Goal: Task Accomplishment & Management: Manage account settings

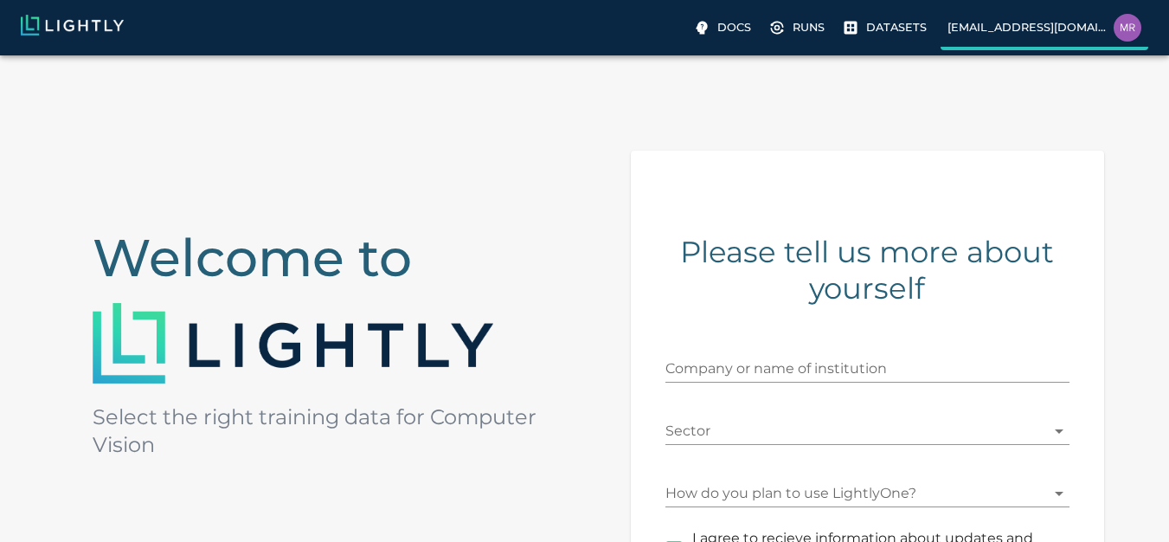
click at [1119, 35] on img at bounding box center [1128, 28] width 28 height 28
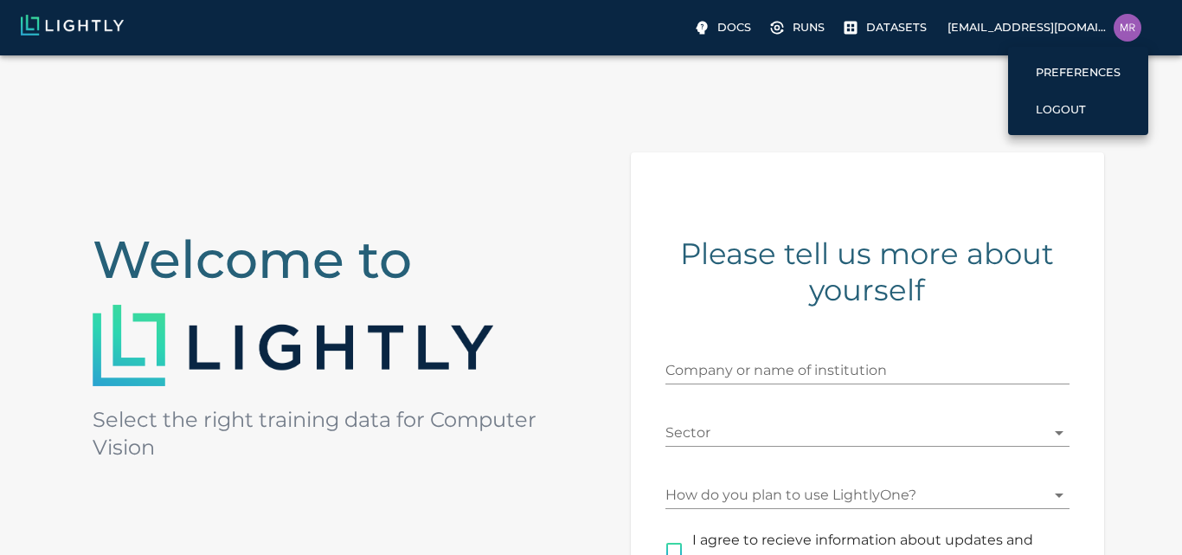
click at [1001, 299] on div at bounding box center [591, 277] width 1182 height 555
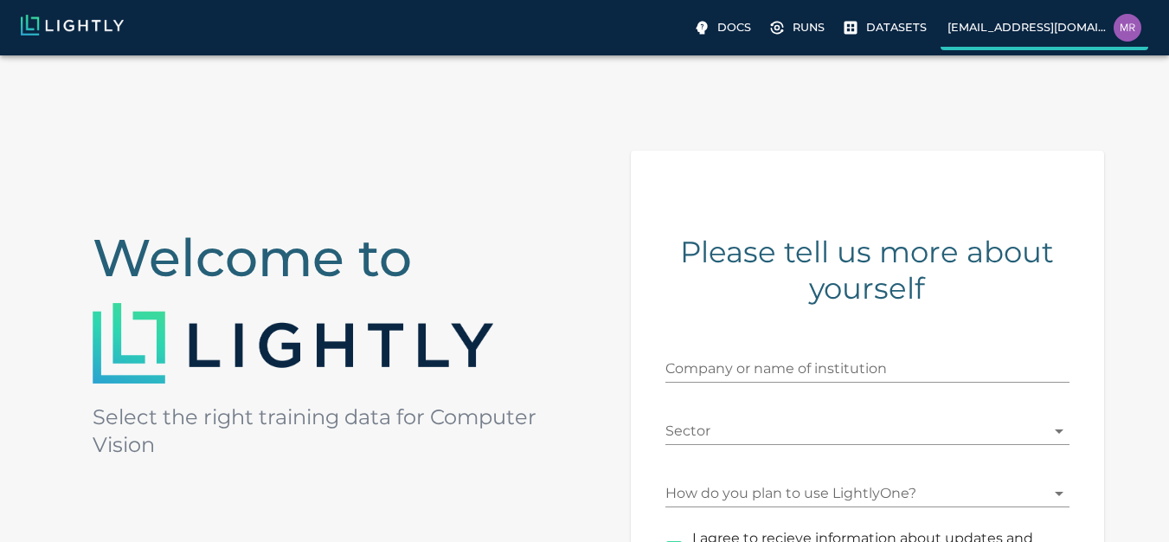
click at [1098, 41] on label "[EMAIL_ADDRESS][DOMAIN_NAME]" at bounding box center [1045, 30] width 208 height 42
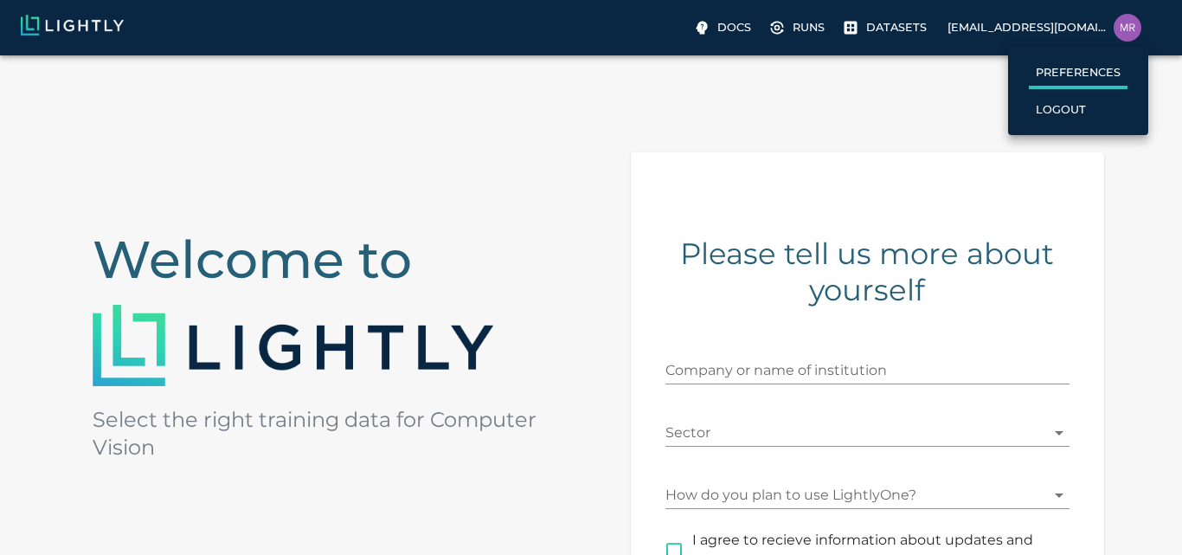
click at [1066, 77] on p "Preferences" at bounding box center [1078, 72] width 85 height 16
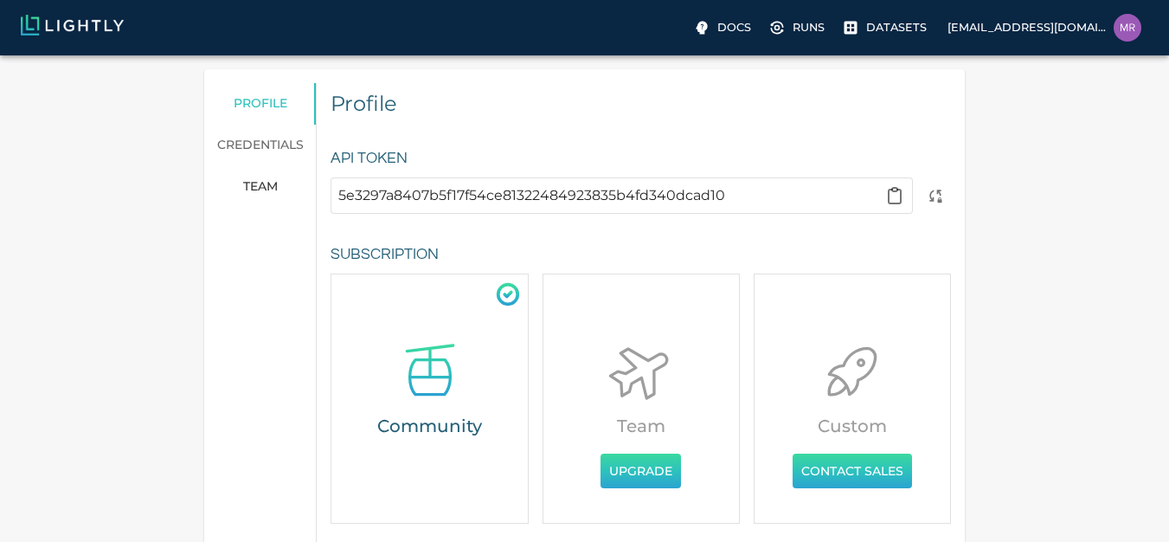
click at [264, 175] on link "team" at bounding box center [260, 187] width 113 height 42
click at [263, 179] on span "team" at bounding box center [260, 187] width 35 height 16
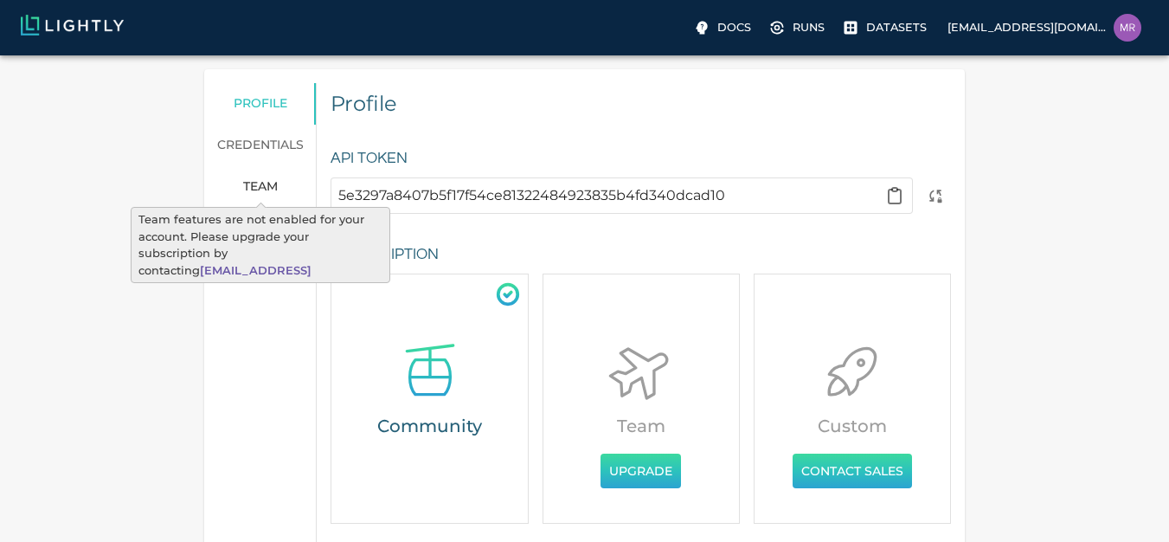
click at [261, 184] on span "team" at bounding box center [260, 187] width 35 height 16
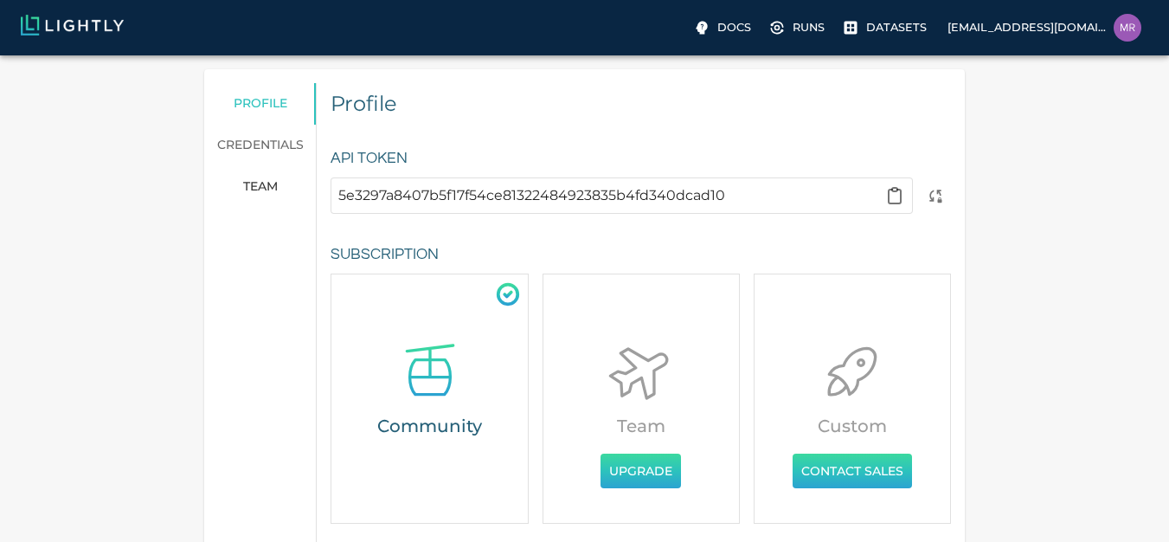
click at [870, 30] on p "Datasets" at bounding box center [896, 27] width 61 height 16
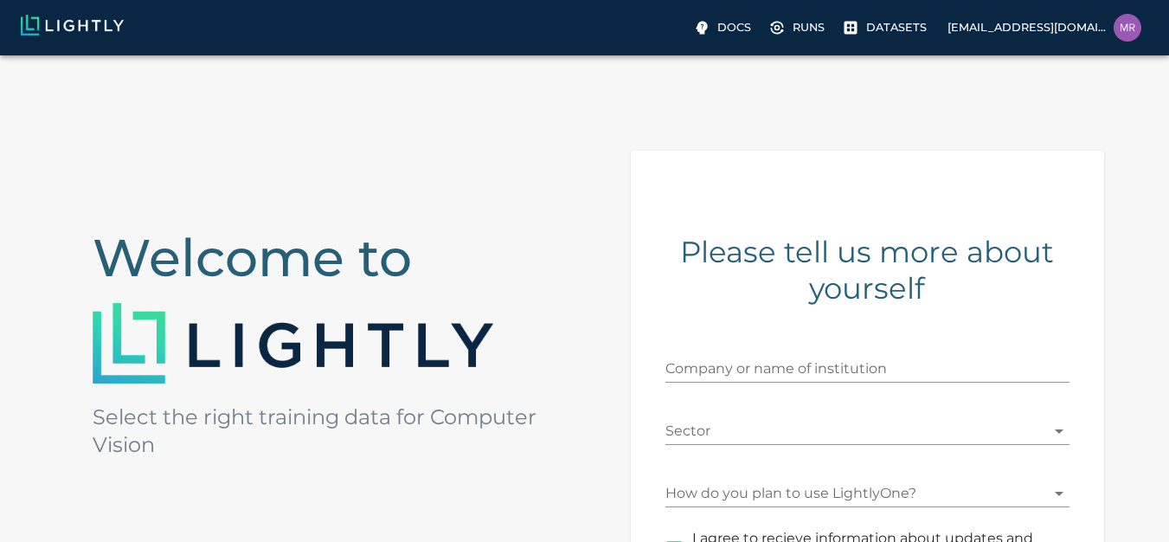
click at [1072, 21] on p "[EMAIL_ADDRESS][DOMAIN_NAME]" at bounding box center [1027, 27] width 159 height 16
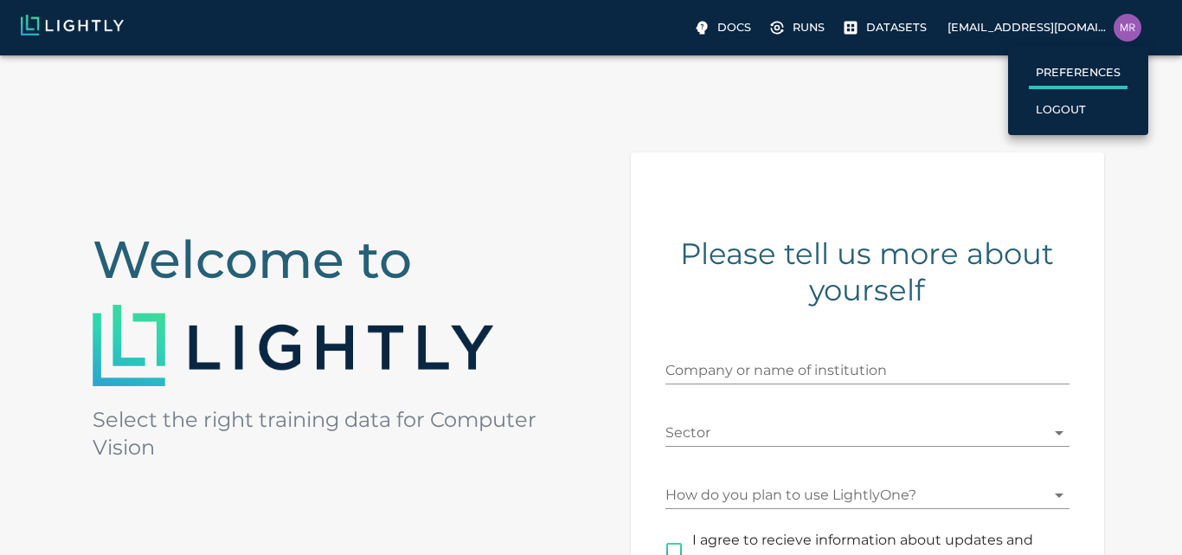
click at [1065, 53] on ul "Preferences Logout" at bounding box center [1078, 91] width 140 height 88
click at [1071, 70] on p "Preferences" at bounding box center [1078, 72] width 85 height 16
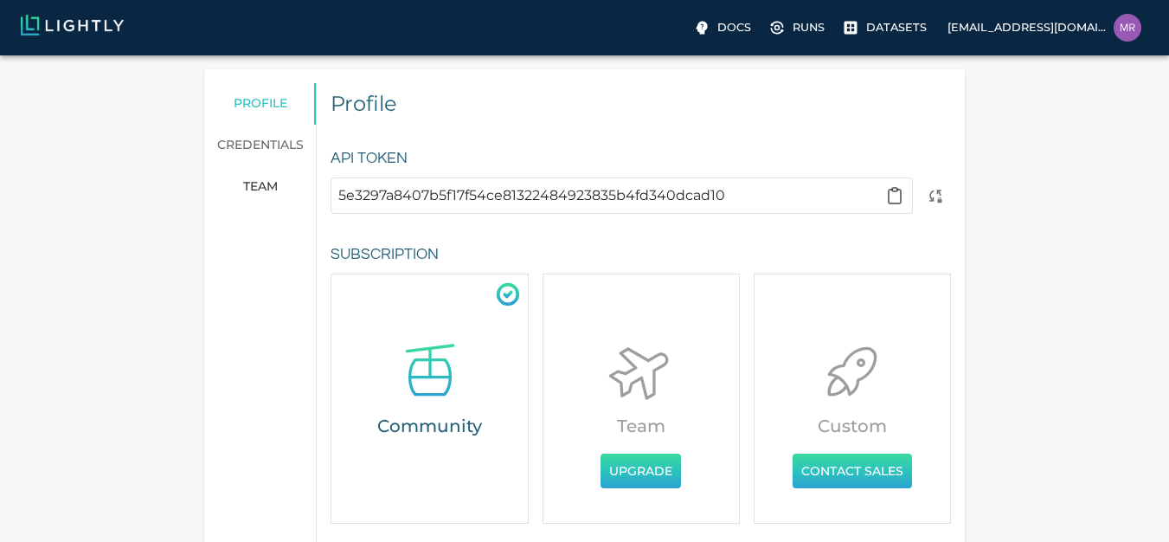
click at [276, 150] on link "credentials" at bounding box center [260, 146] width 113 height 42
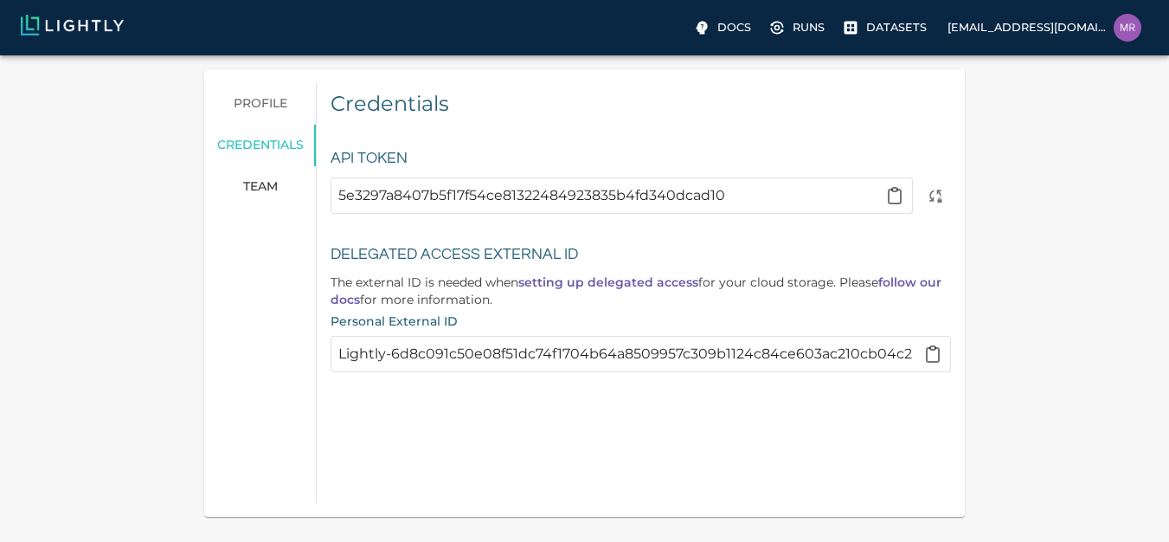
click at [266, 178] on link "team" at bounding box center [260, 187] width 113 height 42
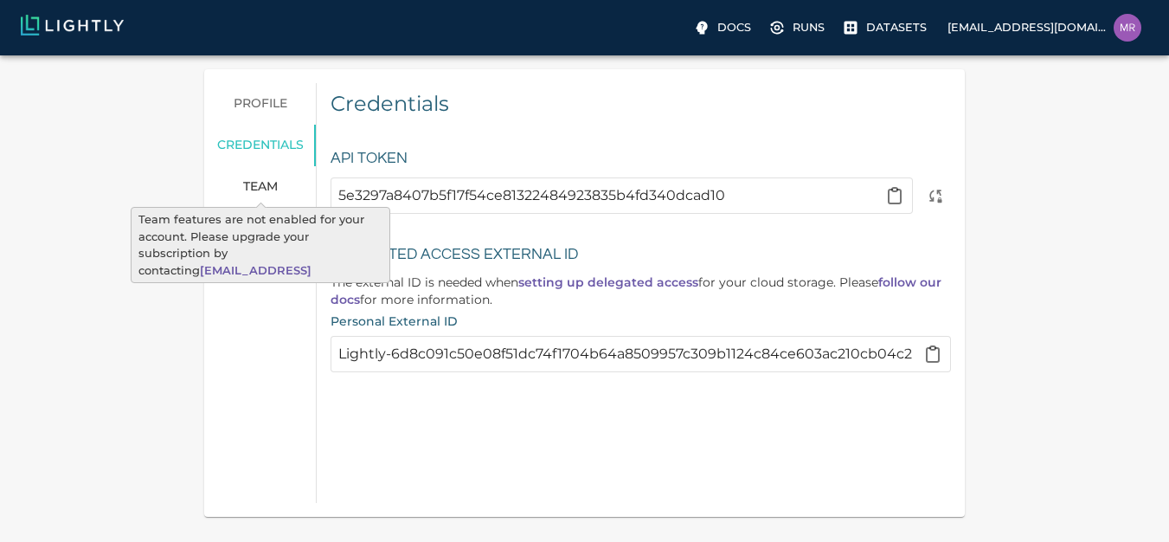
click at [263, 187] on span "team" at bounding box center [260, 187] width 35 height 16
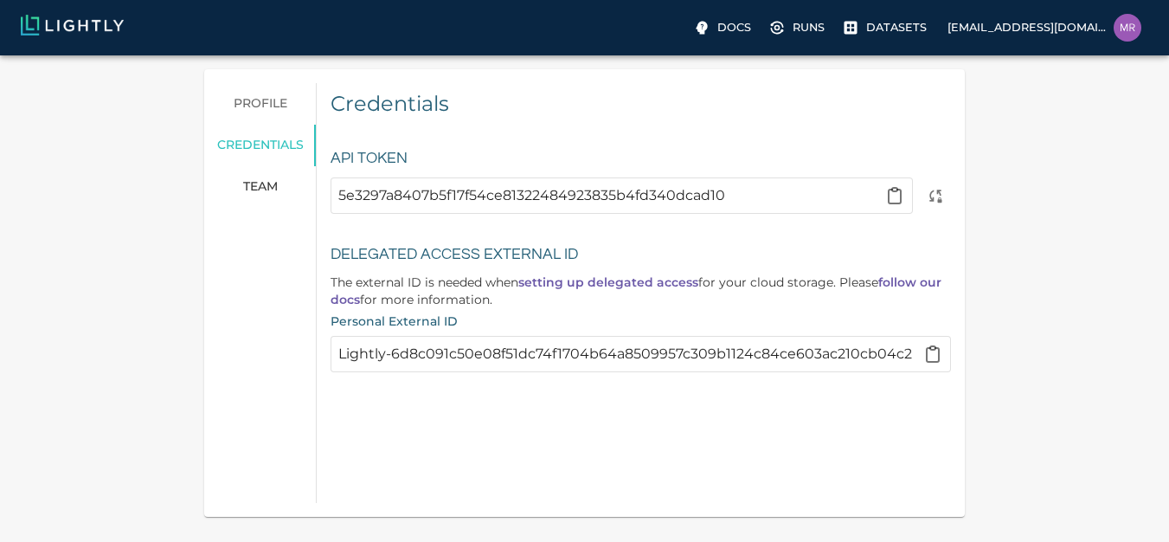
click at [269, 87] on link "profile" at bounding box center [260, 104] width 113 height 42
